Goal: Navigation & Orientation: Find specific page/section

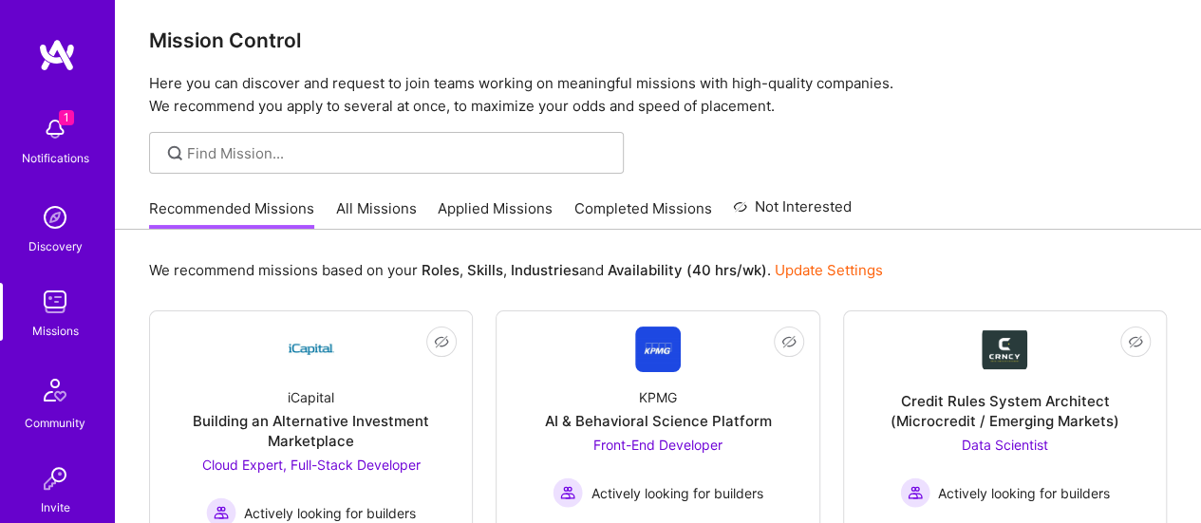
scroll to position [8, 0]
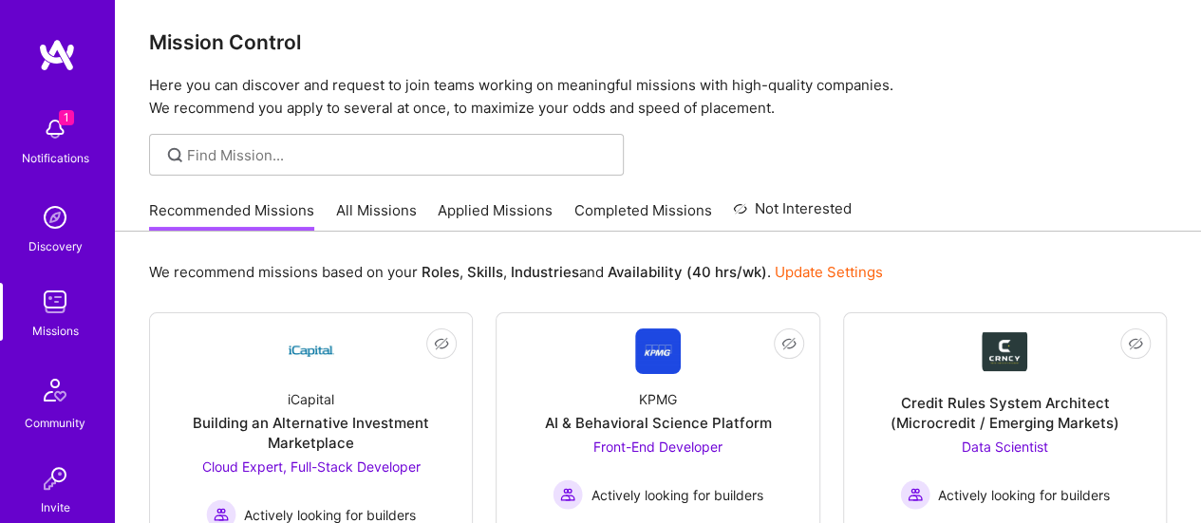
click at [47, 307] on img at bounding box center [55, 302] width 38 height 38
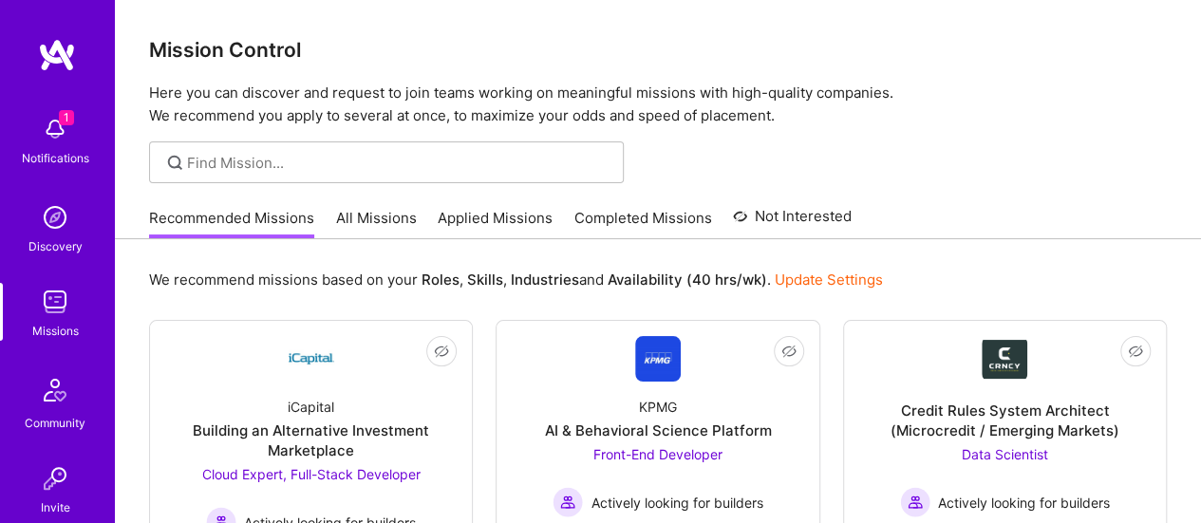
click at [492, 216] on link "Applied Missions" at bounding box center [495, 223] width 115 height 31
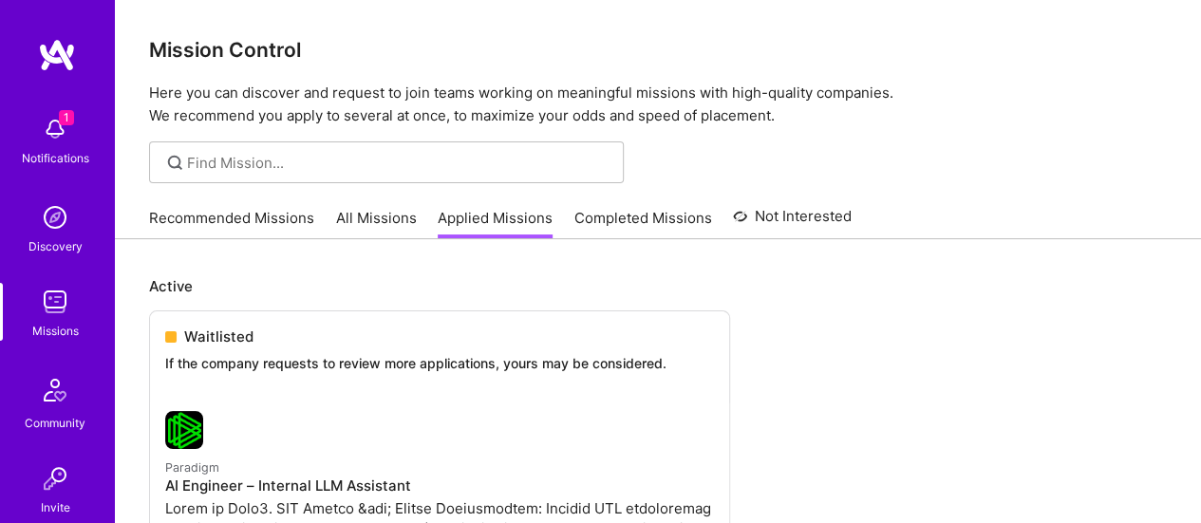
click at [624, 219] on link "Completed Missions" at bounding box center [644, 223] width 138 height 31
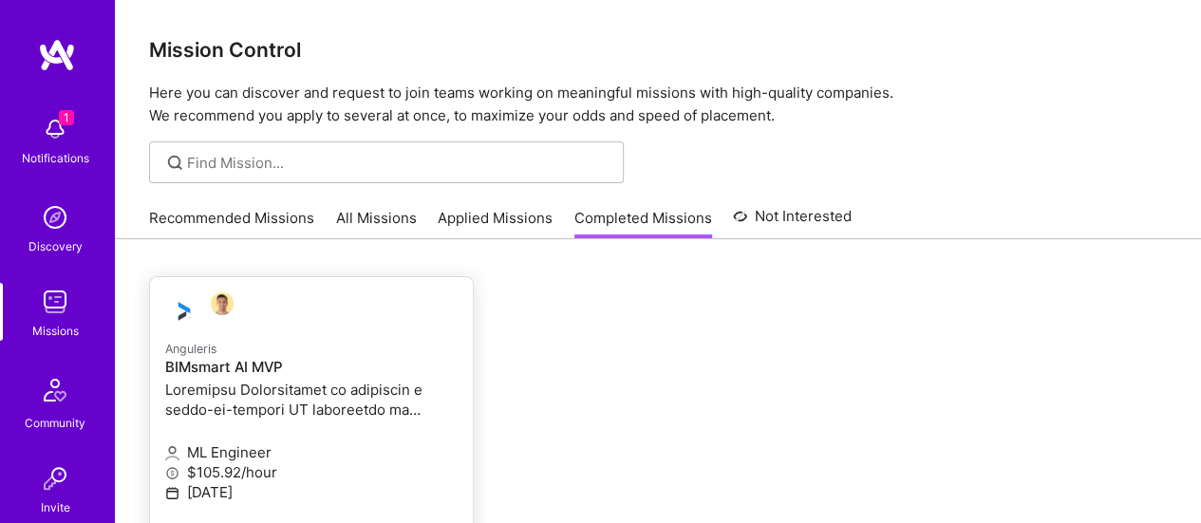
click at [307, 385] on p at bounding box center [311, 400] width 292 height 40
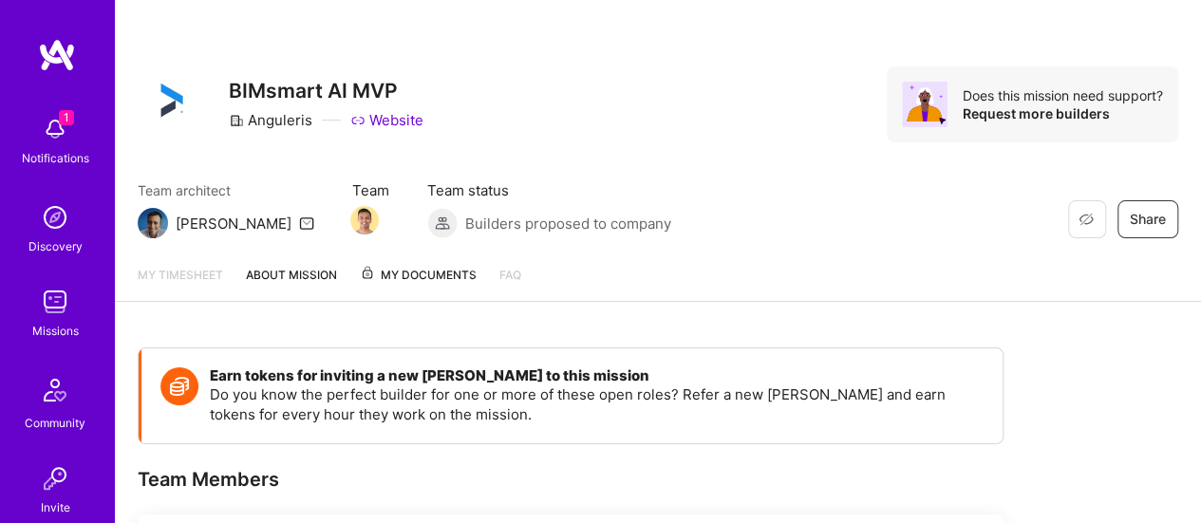
click at [435, 273] on span "My Documents" at bounding box center [418, 275] width 117 height 21
